Goal: Task Accomplishment & Management: Complete application form

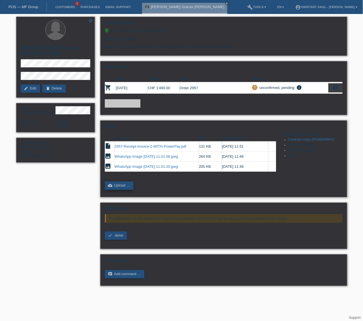
click at [120, 183] on link "cloud_upload Upload ..." at bounding box center [119, 186] width 29 height 8
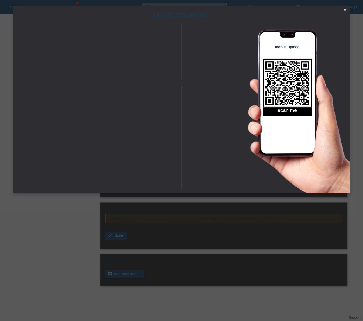
click at [347, 11] on icon "close" at bounding box center [345, 10] width 4 height 4
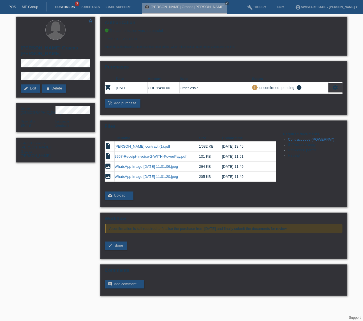
click at [61, 8] on link "Customers" at bounding box center [64, 6] width 25 height 3
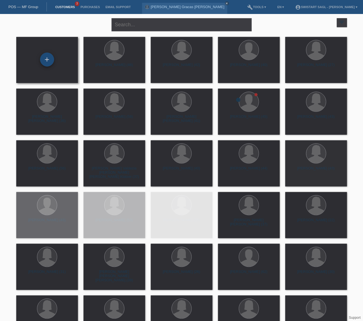
click at [46, 60] on div "+" at bounding box center [47, 60] width 14 height 14
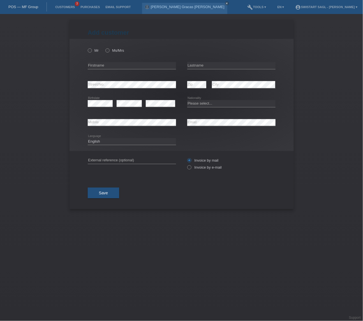
drag, startPoint x: 106, startPoint y: 52, endPoint x: 105, endPoint y: 56, distance: 4.3
click at [104, 48] on icon at bounding box center [104, 48] width 0 height 0
click at [106, 52] on input "Ms/Mrs" at bounding box center [107, 50] width 4 height 4
radio input "true"
click at [102, 62] on input "text" at bounding box center [132, 65] width 88 height 7
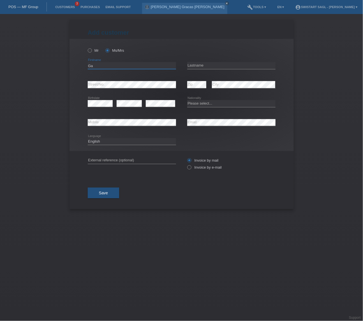
type input "G"
type input "[PERSON_NAME]"
type input "Gaggi"
click at [197, 104] on select "Please select... Switzerland Austria Germany Liechtenstein ------------ Afghani…" at bounding box center [231, 103] width 88 height 7
select select "CH"
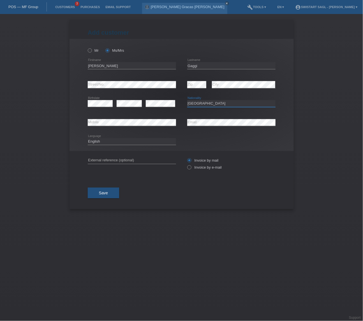
click at [187, 100] on select "Please select... Switzerland Austria Germany Liechtenstein ------------ Afghani…" at bounding box center [231, 103] width 88 height 7
click at [203, 264] on div "Add customer Add customer Add customer Mr Ms/Mrs error" at bounding box center [181, 167] width 363 height 307
click at [179, 235] on div "Add customer Add customer Add customer Mr Ms/Mrs error" at bounding box center [181, 167] width 363 height 307
click at [197, 167] on label "Invoice by e-mail" at bounding box center [204, 167] width 35 height 4
click at [191, 167] on input "Invoice by e-mail" at bounding box center [189, 168] width 4 height 7
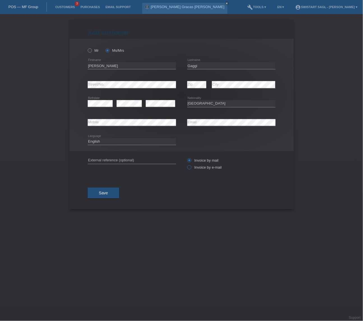
radio input "true"
drag, startPoint x: 104, startPoint y: 158, endPoint x: 111, endPoint y: 171, distance: 14.8
click at [104, 158] on input "text" at bounding box center [132, 160] width 88 height 7
paste input "[PERSON_NAME]"
type input "[PERSON_NAME]"
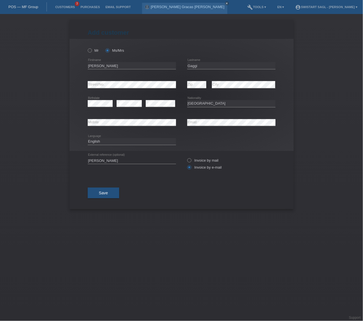
click at [220, 185] on div "Save" at bounding box center [182, 193] width 188 height 32
click at [112, 194] on button "Save" at bounding box center [104, 193] width 32 height 11
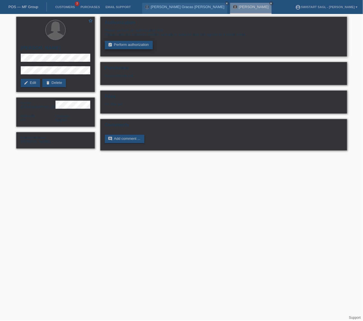
click at [140, 45] on link "assignment_turned_in Perform authorization" at bounding box center [129, 45] width 48 height 8
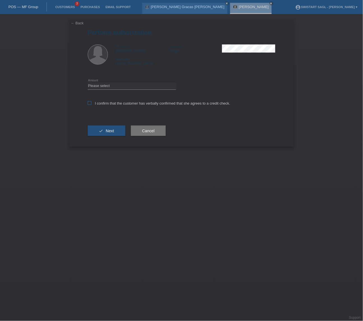
click at [98, 101] on label "I confirm that the customer has verbally confirmed that she agrees to a credit …" at bounding box center [159, 103] width 143 height 4
click at [91, 101] on input "I confirm that the customer has verbally confirmed that she agrees to a credit …" at bounding box center [90, 103] width 4 height 4
checkbox input "true"
click at [106, 85] on select "Please select CHF 1.00 - CHF 499.00 CHF 500.00 - CHF 1'999.00 CHF 2'000.00 - CH…" at bounding box center [132, 86] width 88 height 7
select select "3"
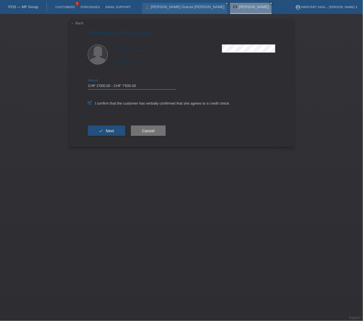
click at [88, 83] on select "Please select CHF 1.00 - CHF 499.00 CHF 500.00 - CHF 1'999.00 CHF 2'000.00 - CH…" at bounding box center [132, 86] width 88 height 7
click at [113, 131] on span "Next" at bounding box center [110, 131] width 8 height 4
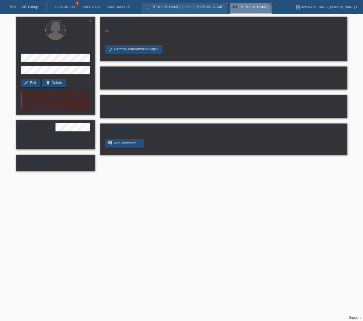
click at [60, 177] on html "POS — MF Group Customers 3 Purchases Email Support Maria das Gracas Söllmann cl…" at bounding box center [181, 88] width 363 height 177
click at [119, 49] on link "refresh Perform authorization again" at bounding box center [134, 49] width 58 height 8
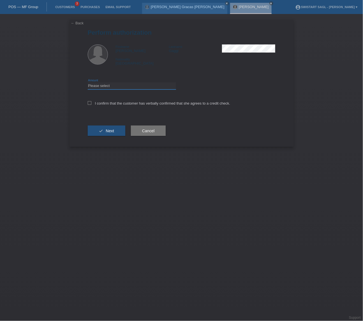
click at [130, 88] on select "Please select CHF 1.00 - CHF 499.00 CHF 500.00 - CHF 1'999.00 CHF 2'000.00 - CH…" at bounding box center [132, 86] width 88 height 7
select select "1"
click at [88, 83] on select "Please select CHF 1.00 - CHF 499.00 CHF 500.00 - CHF 1'999.00 CHF 2'000.00 - CH…" at bounding box center [132, 86] width 88 height 7
click at [94, 103] on label "I confirm that the customer has verbally confirmed that she agrees to a credit …" at bounding box center [159, 103] width 143 height 4
click at [91, 103] on input "I confirm that the customer has verbally confirmed that she agrees to a credit …" at bounding box center [90, 103] width 4 height 4
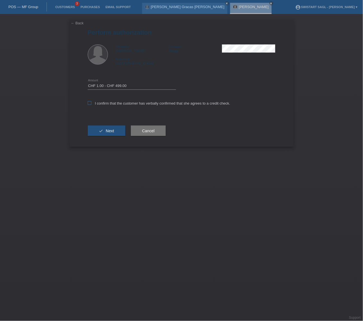
checkbox input "true"
click at [104, 133] on button "check Next" at bounding box center [107, 131] width 38 height 11
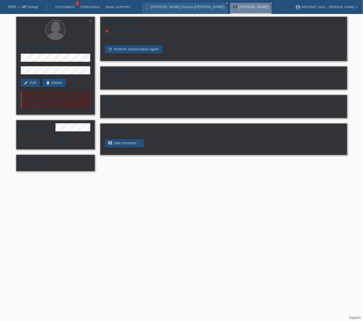
click at [143, 177] on html "POS — MF Group Customers 3 Purchases Email Support [PERSON_NAME] Gracas [PERSON…" at bounding box center [181, 88] width 363 height 177
